Goal: Task Accomplishment & Management: Manage account settings

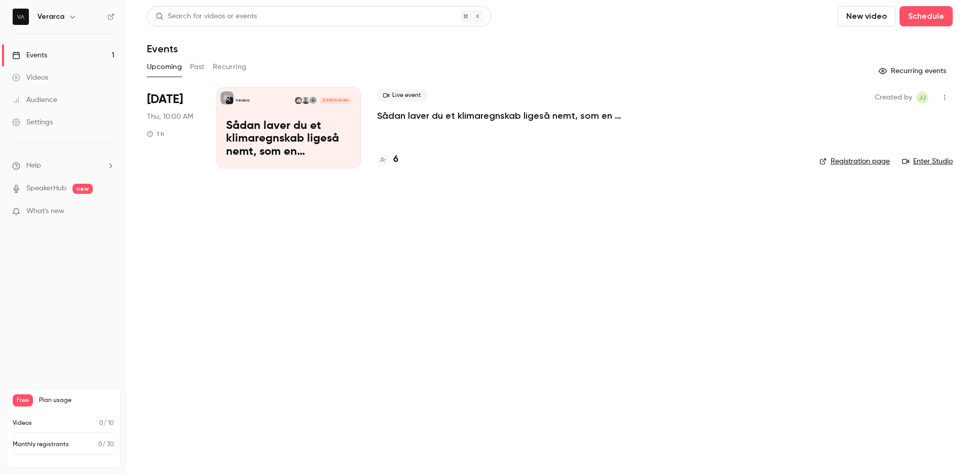
click at [302, 124] on p "Sådan laver du et klimaregnskab ligeså nemt, som en resultatopgørelse" at bounding box center [288, 139] width 125 height 39
click at [396, 160] on h4 "6" at bounding box center [395, 160] width 5 height 14
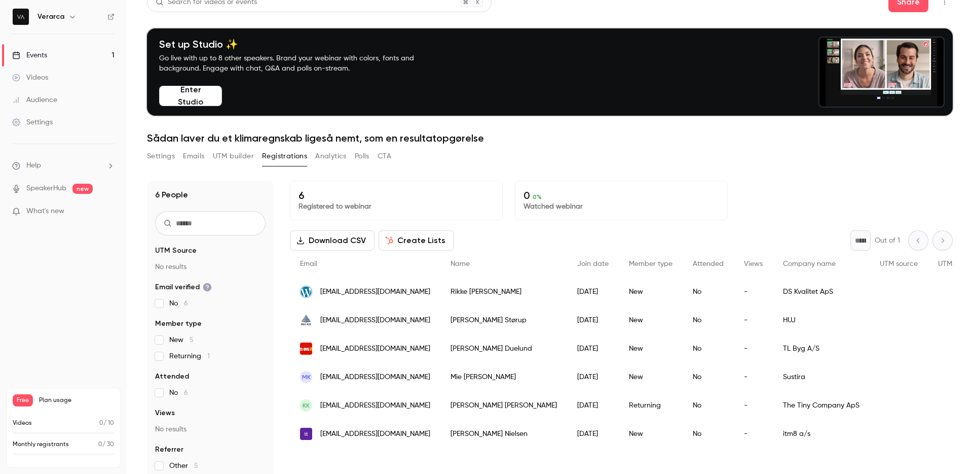
scroll to position [28, 0]
